Goal: Task Accomplishment & Management: Manage account settings

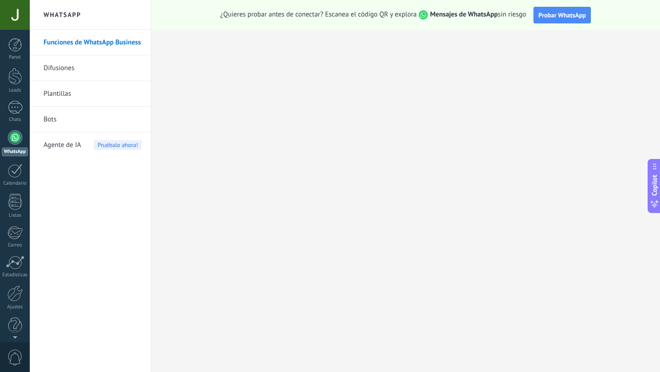
click at [20, 22] on div at bounding box center [15, 15] width 30 height 30
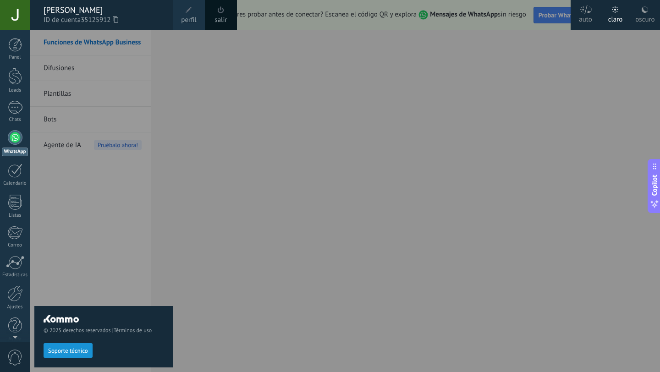
click at [192, 17] on span "perfil" at bounding box center [188, 20] width 15 height 10
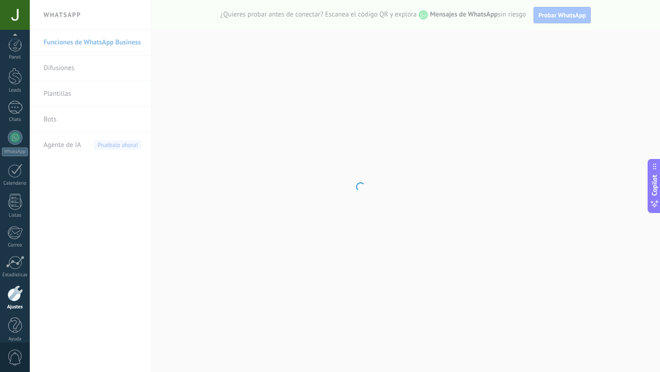
scroll to position [9, 0]
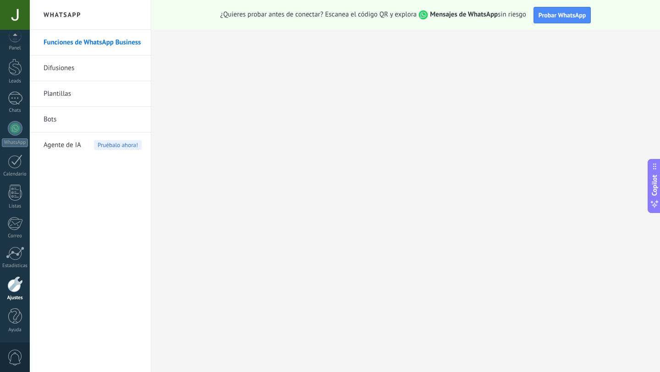
click at [8, 26] on div at bounding box center [15, 15] width 30 height 30
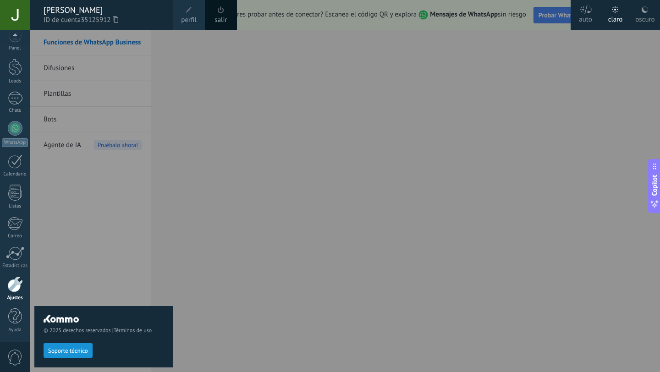
click at [188, 19] on span "perfil" at bounding box center [188, 20] width 15 height 10
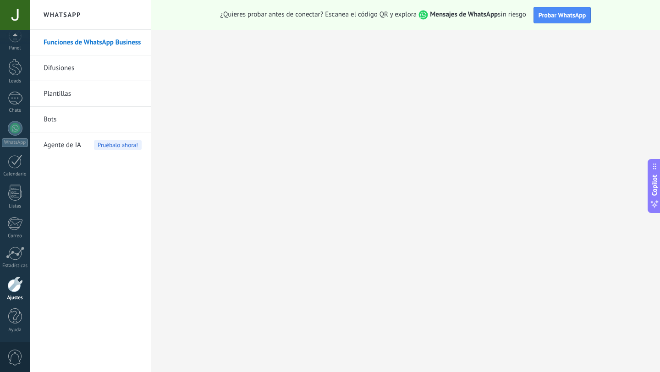
click at [25, 17] on div at bounding box center [15, 15] width 30 height 30
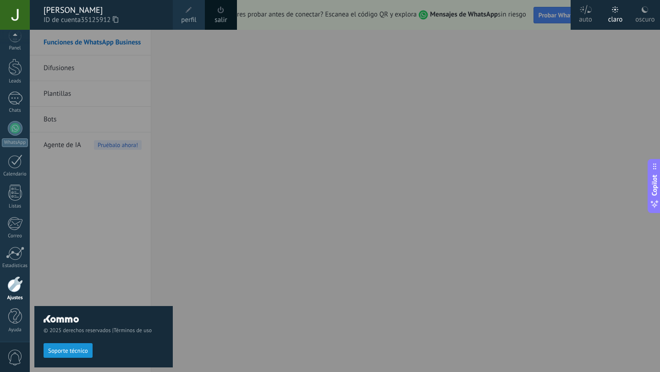
click at [192, 17] on span "perfil" at bounding box center [188, 20] width 15 height 10
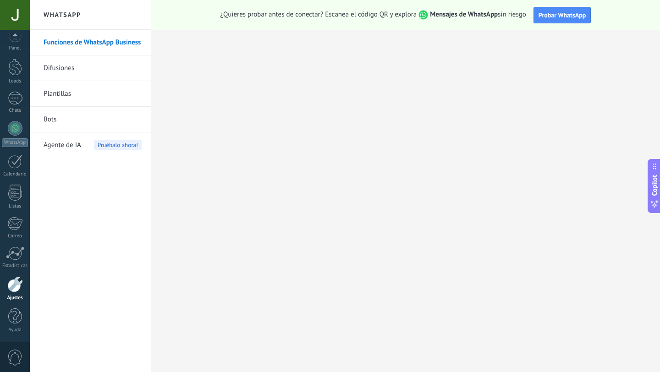
click at [11, 290] on div at bounding box center [15, 284] width 16 height 16
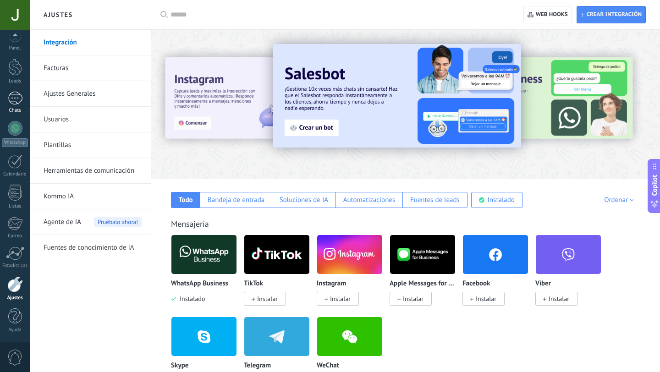
click at [18, 98] on div at bounding box center [15, 98] width 15 height 13
